Goal: Information Seeking & Learning: Learn about a topic

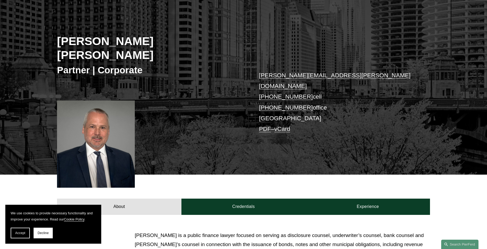
scroll to position [136, 0]
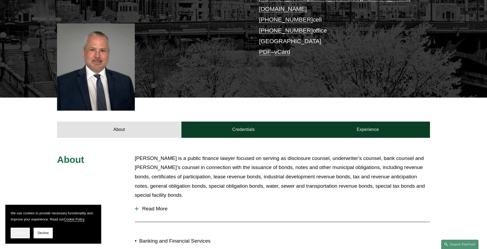
click at [23, 230] on button "Accept" at bounding box center [20, 232] width 19 height 11
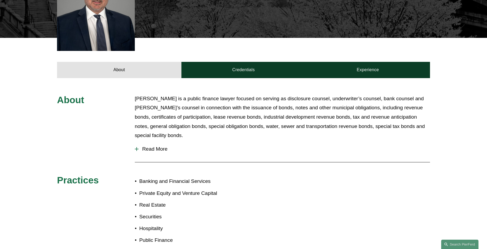
scroll to position [219, 0]
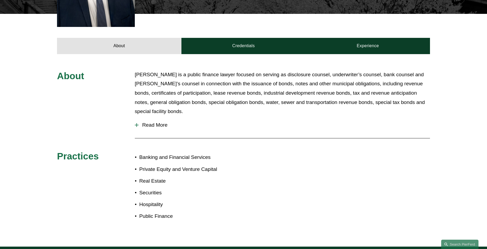
click at [152, 211] on p "Public Finance" at bounding box center [191, 215] width 104 height 9
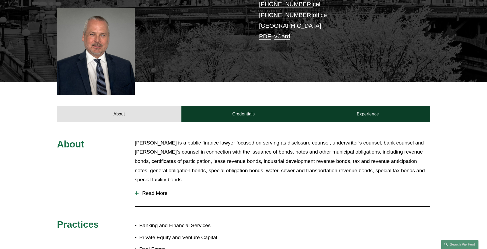
scroll to position [66, 0]
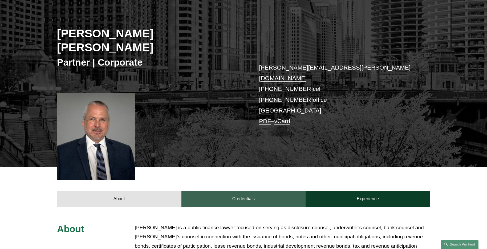
click at [232, 191] on link "Credentials" at bounding box center [243, 199] width 124 height 16
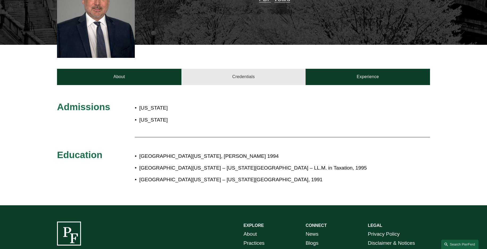
scroll to position [210, 0]
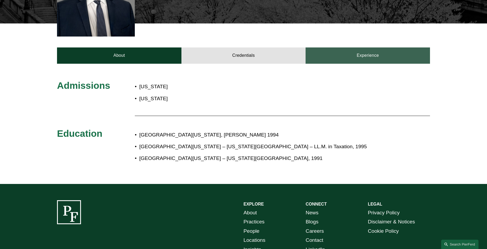
click at [348, 47] on link "Experience" at bounding box center [367, 55] width 124 height 16
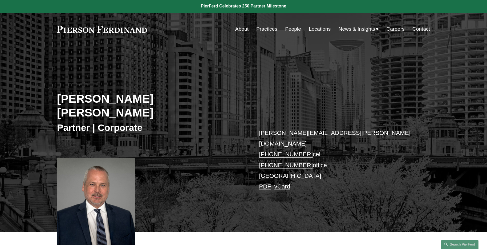
scroll to position [0, 0]
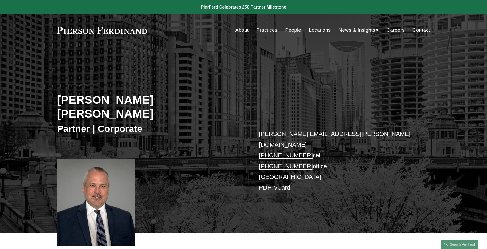
click at [268, 32] on link "Practices" at bounding box center [266, 30] width 21 height 10
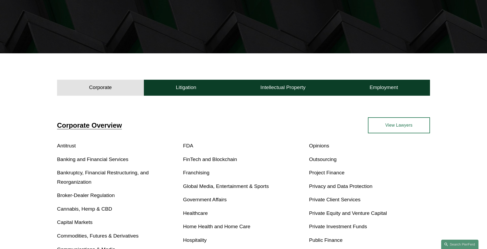
scroll to position [218, 0]
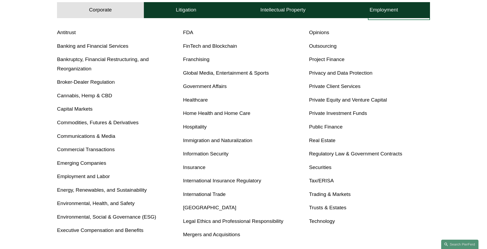
click at [321, 127] on link "Public Finance" at bounding box center [326, 127] width 34 height 6
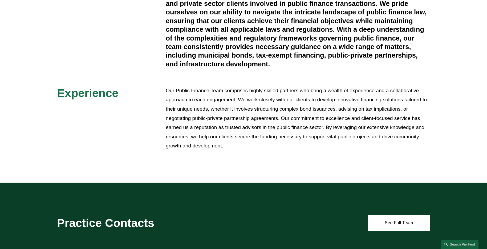
scroll to position [277, 0]
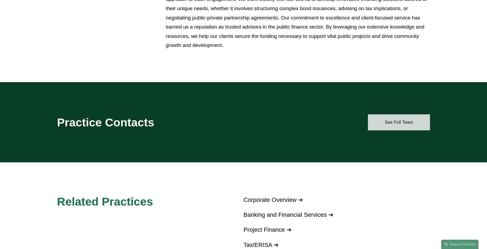
click at [422, 122] on link "See Full Team" at bounding box center [399, 122] width 62 height 16
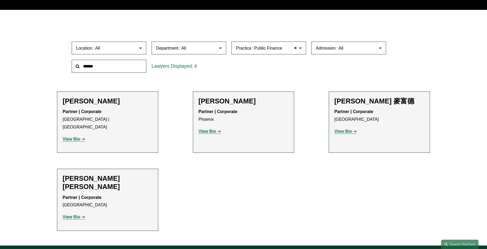
scroll to position [149, 0]
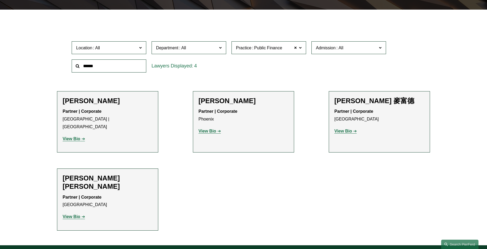
click at [75, 136] on strong "View Bio" at bounding box center [72, 138] width 18 height 5
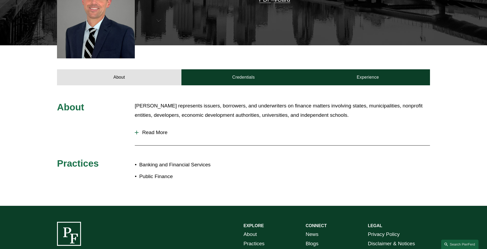
scroll to position [182, 0]
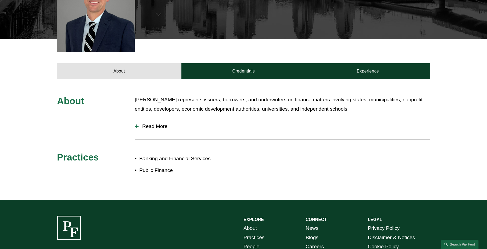
click at [244, 79] on div "About [PERSON_NAME] represents issuers, borrowers, and underwriters on finance …" at bounding box center [243, 139] width 487 height 120
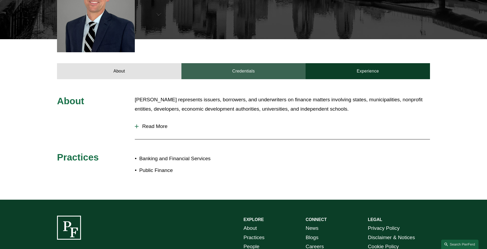
click at [244, 63] on link "Credentials" at bounding box center [243, 71] width 124 height 16
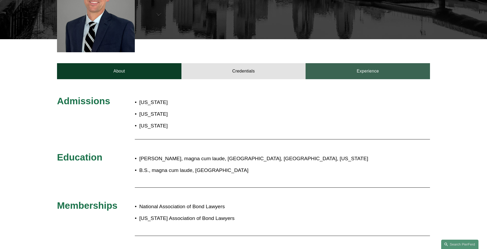
click at [369, 71] on link "Experience" at bounding box center [367, 71] width 124 height 16
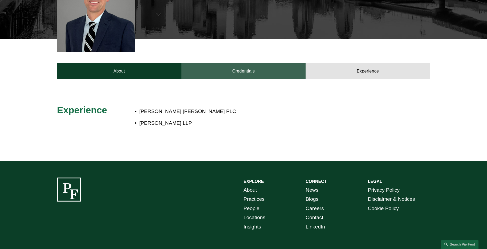
click at [246, 63] on link "Credentials" at bounding box center [243, 71] width 124 height 16
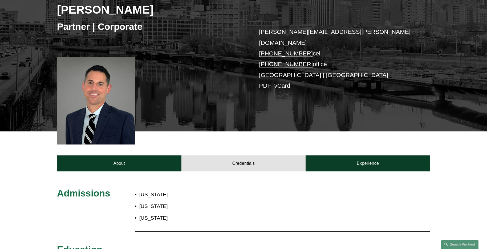
scroll to position [0, 0]
